Goal: Information Seeking & Learning: Learn about a topic

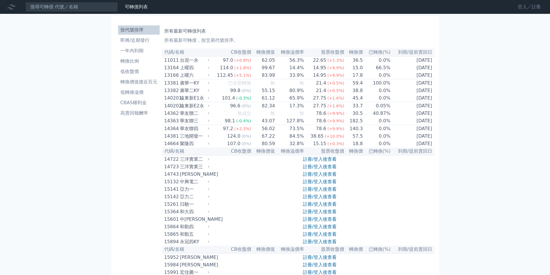
click at [521, 7] on link "登入／註冊" at bounding box center [529, 6] width 32 height 9
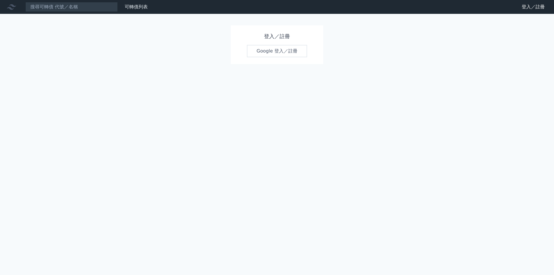
click at [273, 51] on link "Google 登入／註冊" at bounding box center [277, 51] width 60 height 12
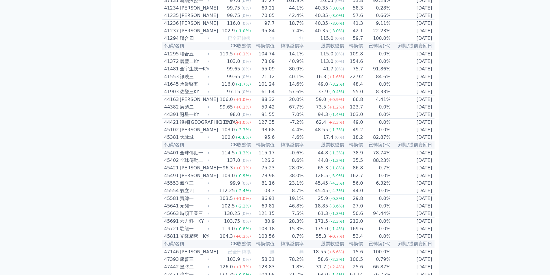
scroll to position [1501, 0]
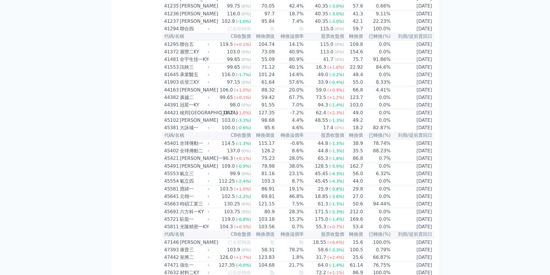
click at [339, 92] on span "(+0.9%)" at bounding box center [335, 90] width 17 height 5
click at [192, 94] on div "[PERSON_NAME]" at bounding box center [194, 90] width 28 height 7
click at [235, 94] on td "106.0 (+1.0%)" at bounding box center [231, 90] width 40 height 8
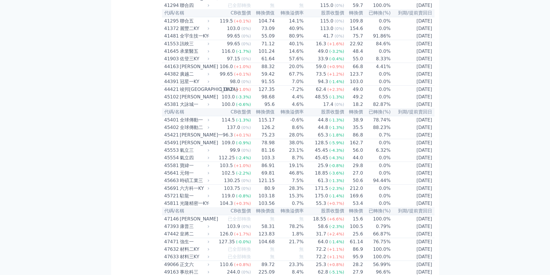
scroll to position [1530, 0]
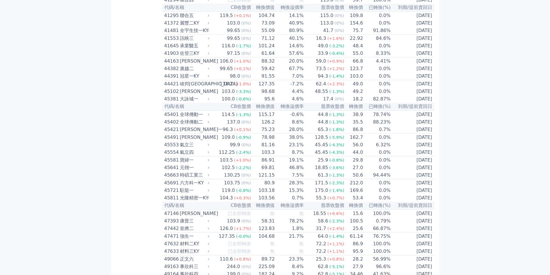
click at [241, 64] on span "(+1.0%)" at bounding box center [242, 61] width 17 height 5
click at [182, 65] on div "[PERSON_NAME]" at bounding box center [194, 61] width 28 height 7
click at [187, 65] on div "[PERSON_NAME]" at bounding box center [194, 61] width 28 height 7
